Goal: Check status: Check status

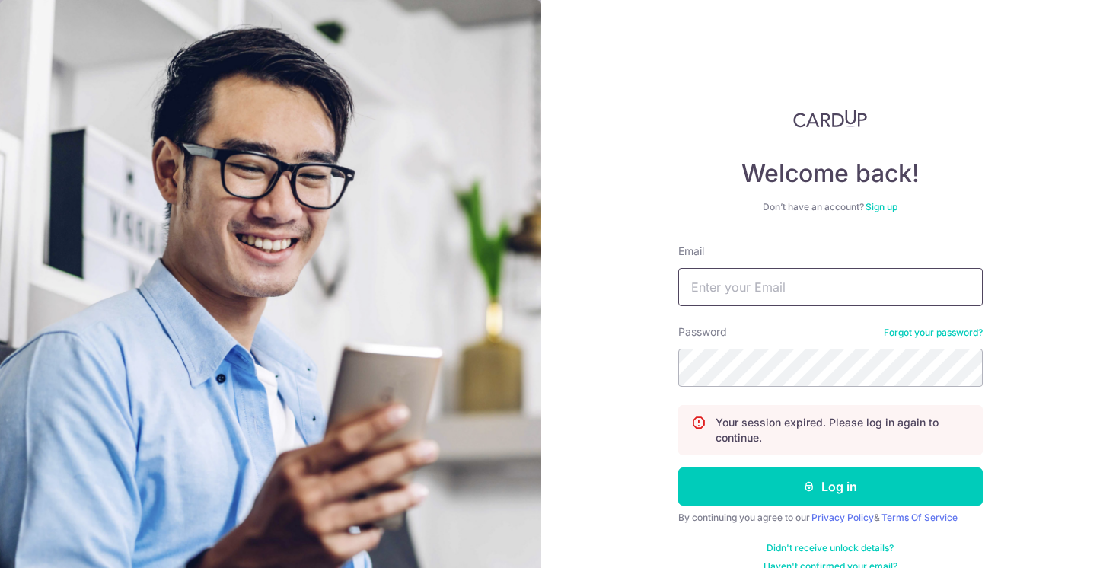
type input "[EMAIL_ADDRESS][DOMAIN_NAME]"
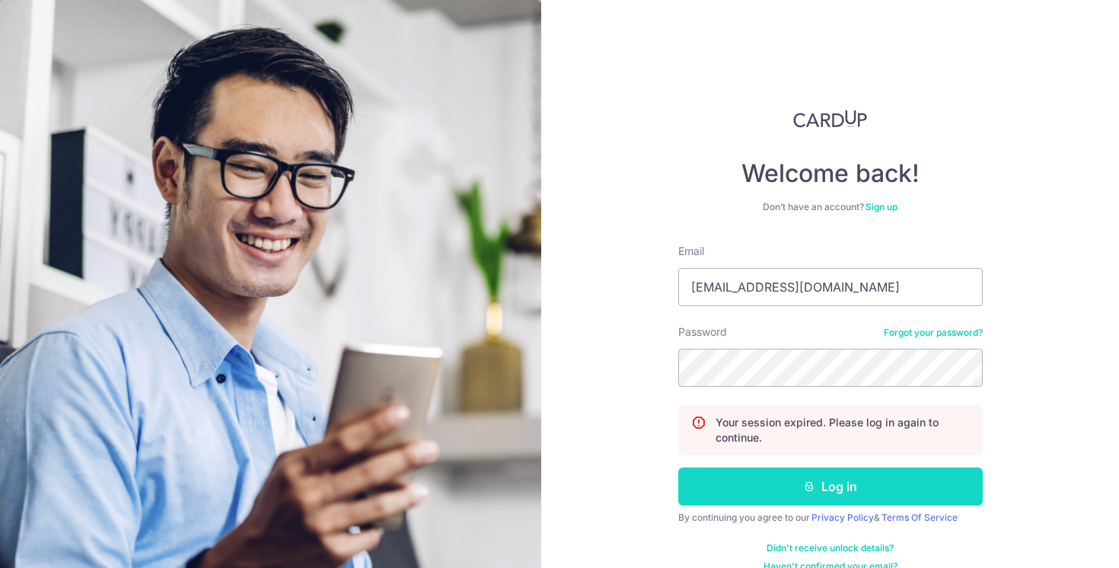
click at [844, 498] on button "Log in" at bounding box center [830, 486] width 305 height 38
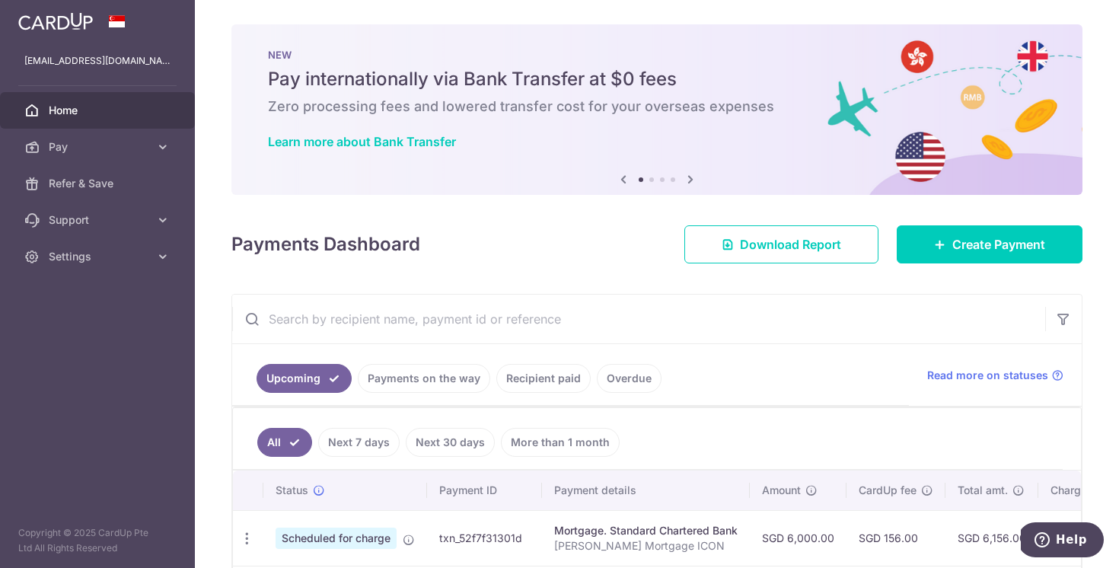
click at [359, 442] on link "Next 7 days" at bounding box center [358, 442] width 81 height 29
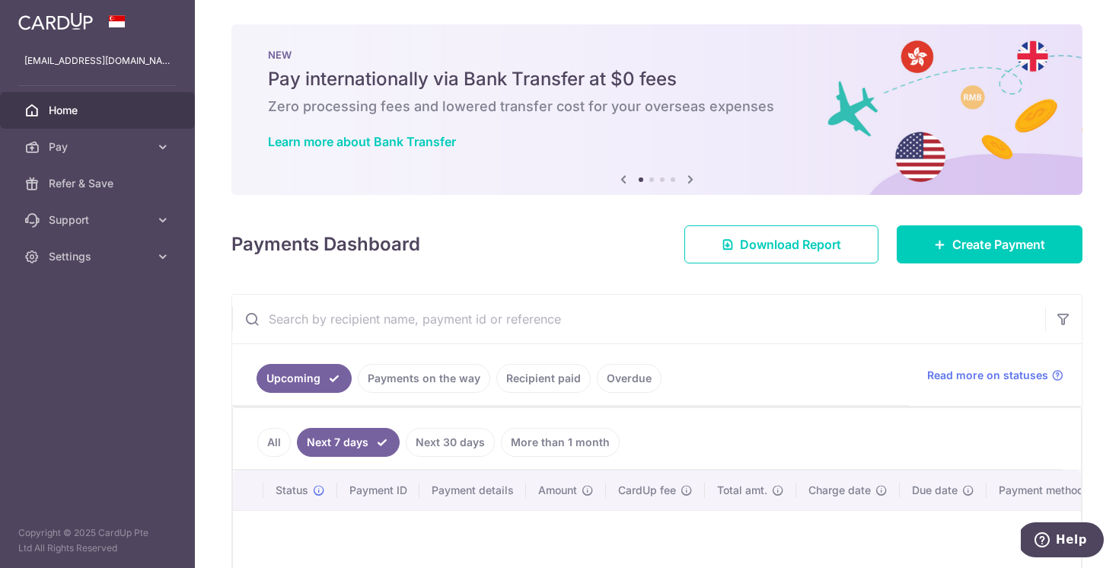
click at [401, 379] on link "Payments on the way" at bounding box center [424, 378] width 132 height 29
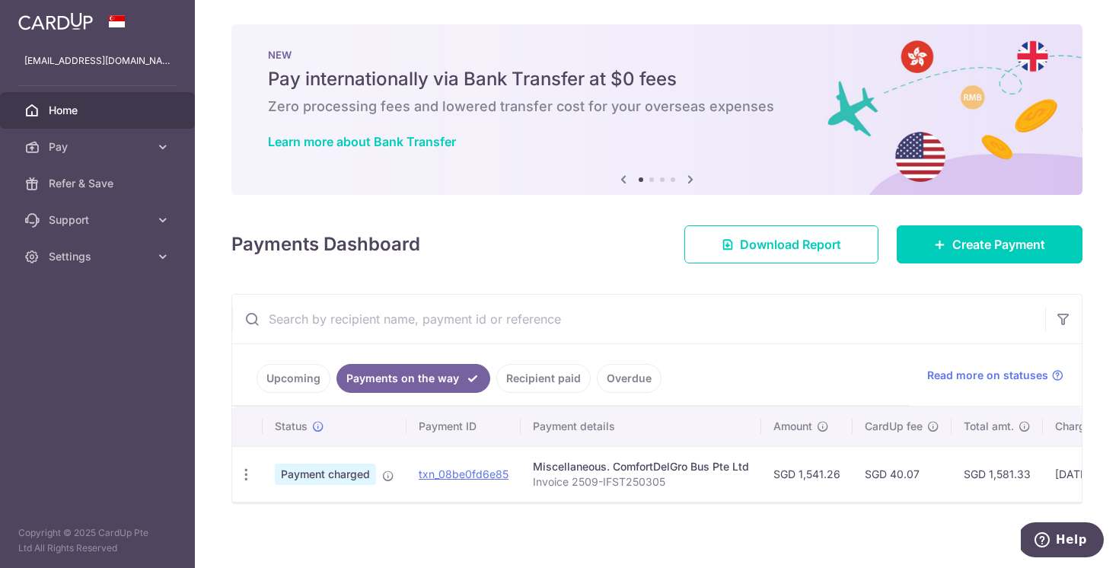
scroll to position [0, 260]
